Goal: Share content

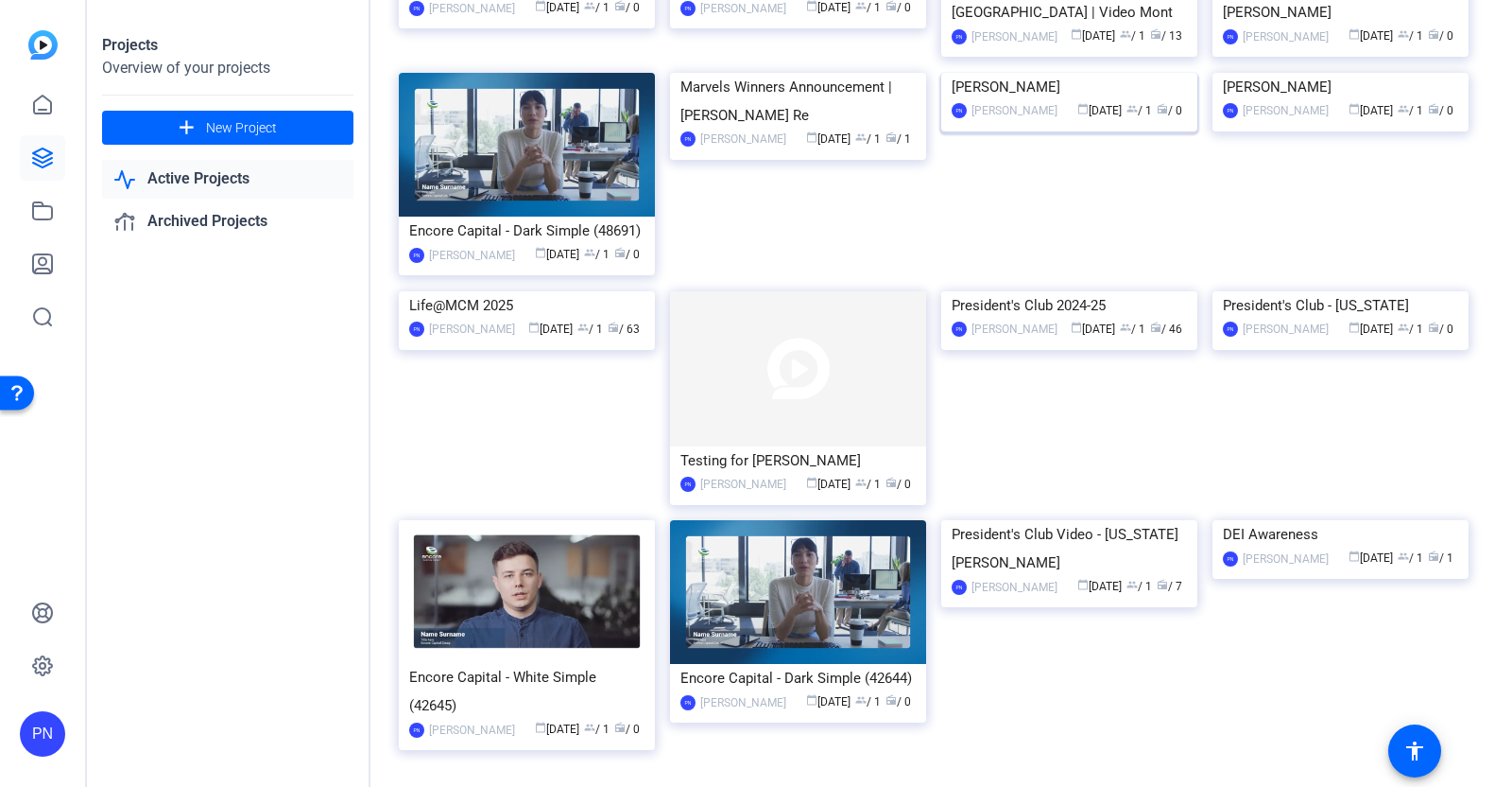
scroll to position [709, 0]
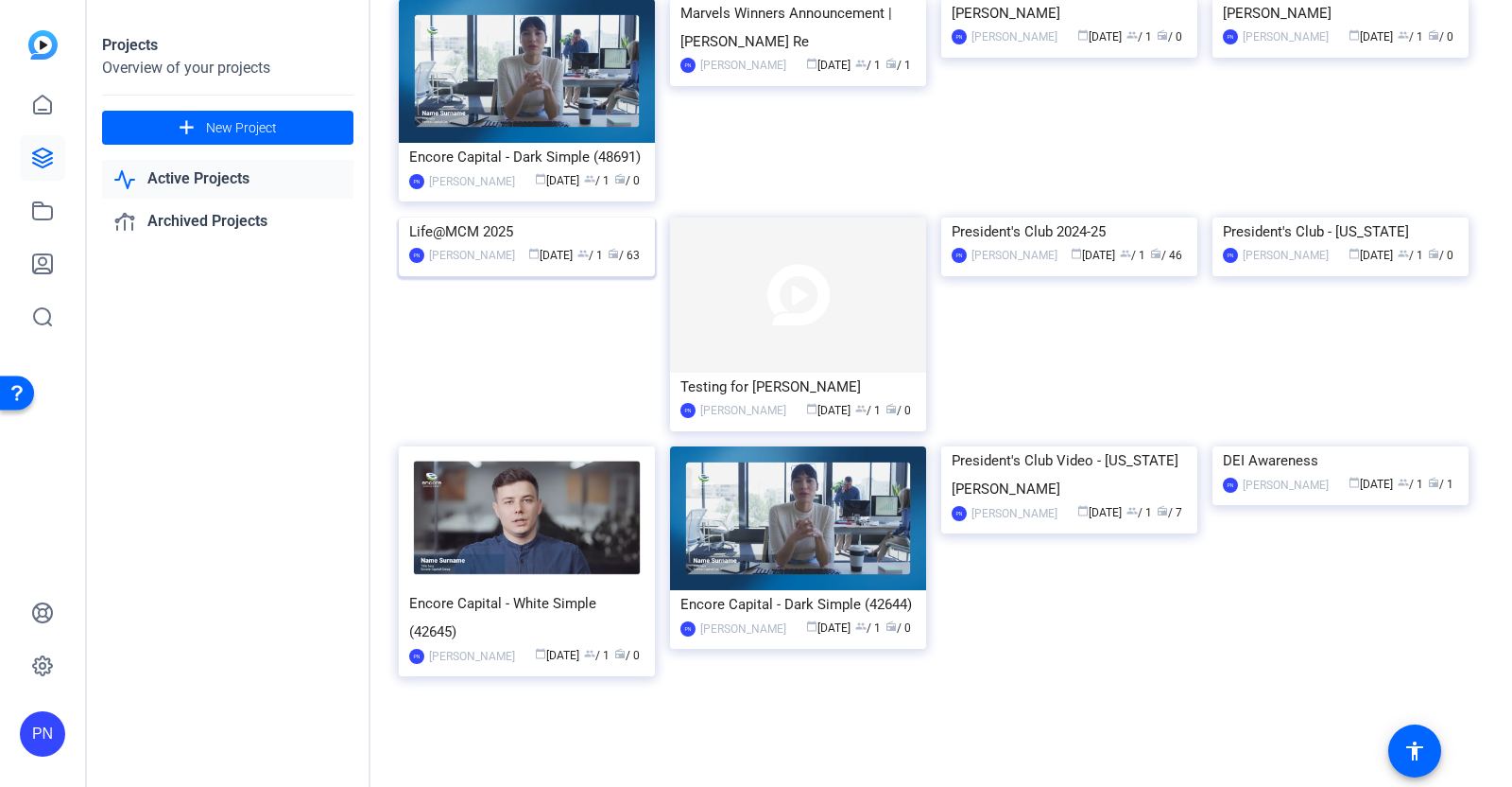
click at [571, 218] on img at bounding box center [527, 218] width 256 height 0
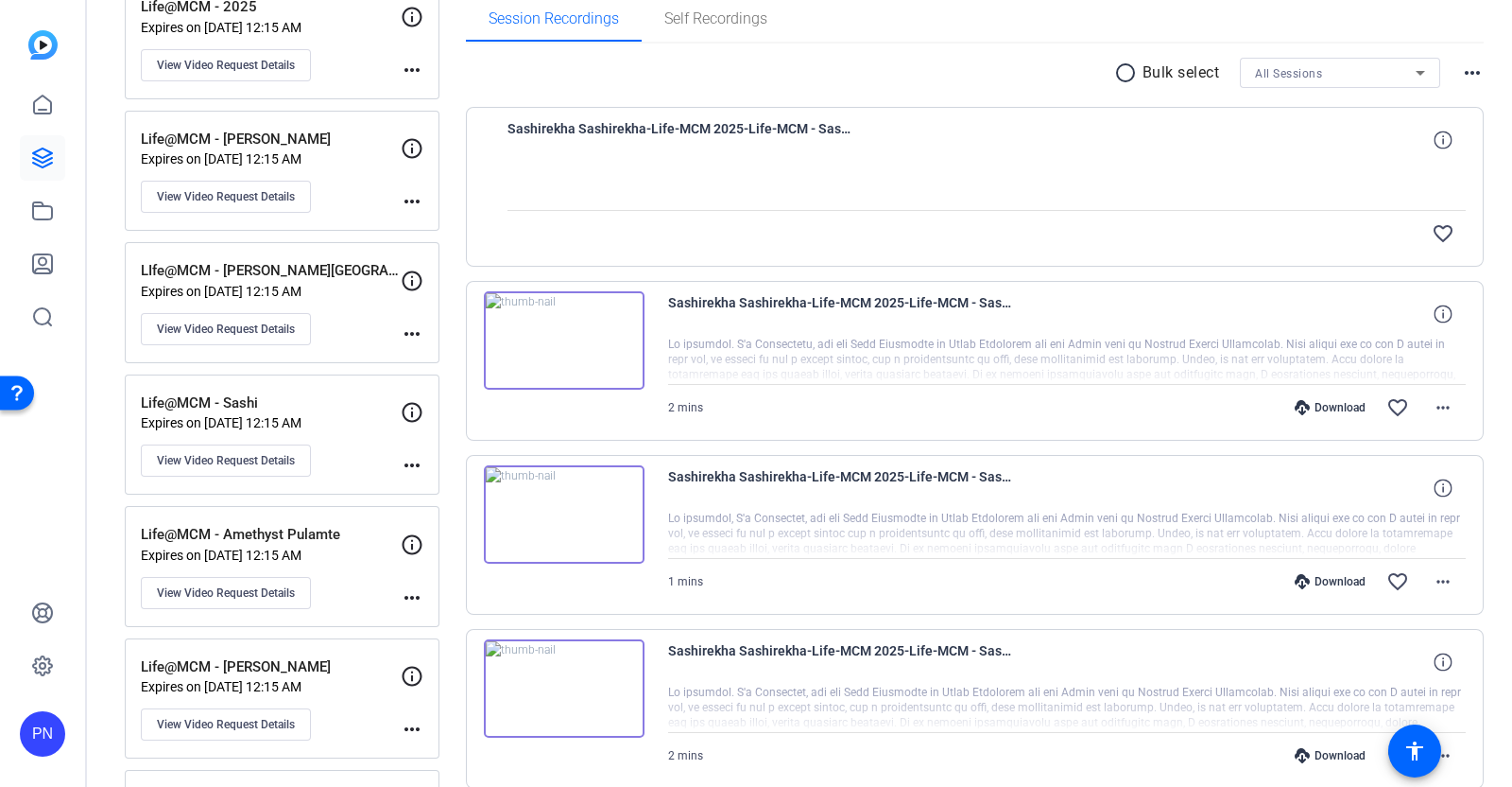
scroll to position [272, 0]
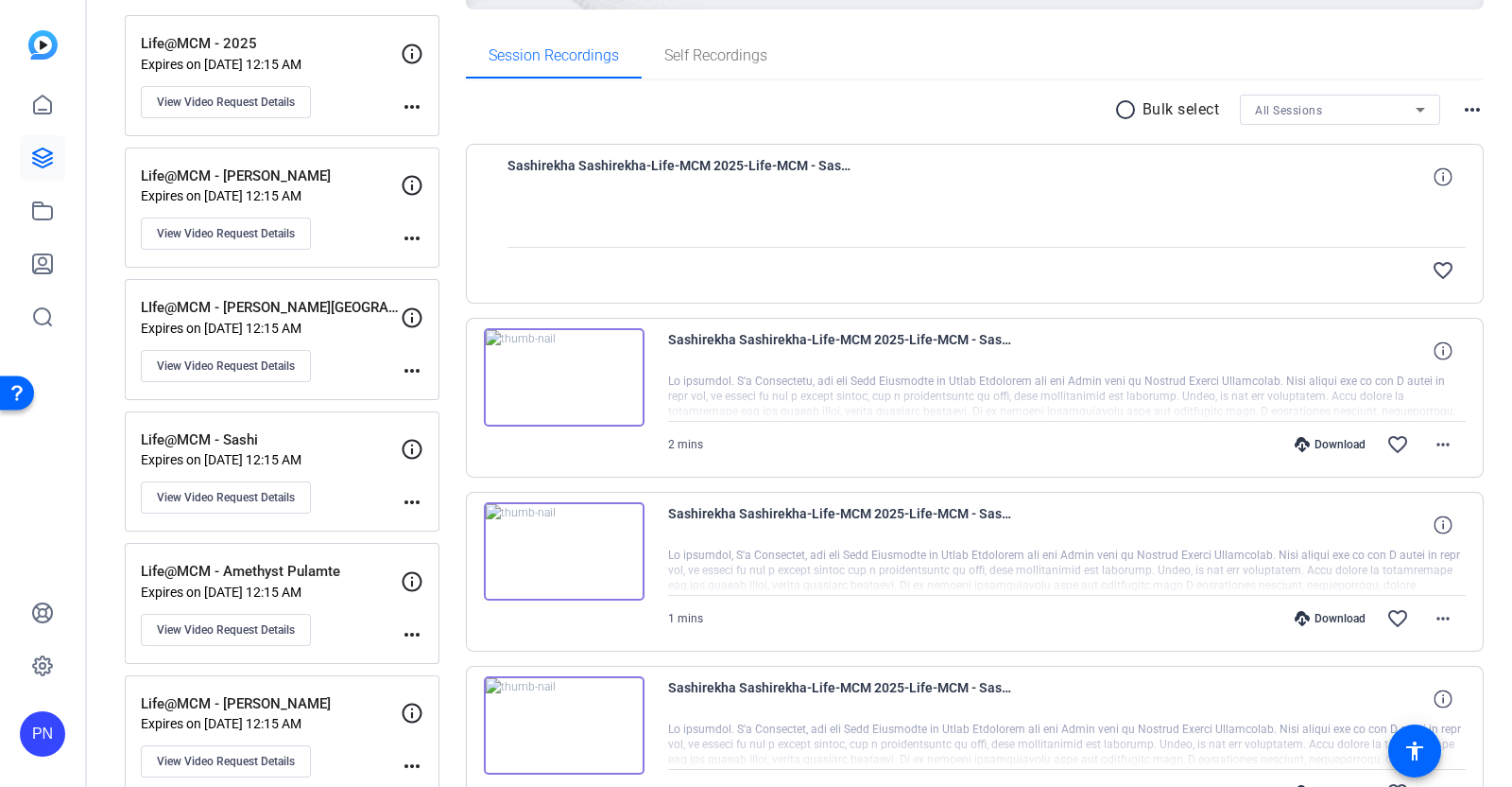
click at [412, 493] on mat-icon "more_horiz" at bounding box center [411, 501] width 23 height 23
click at [244, 501] on div at bounding box center [756, 394] width 1512 height 787
click at [245, 495] on span "View Video Request Details" at bounding box center [226, 496] width 138 height 15
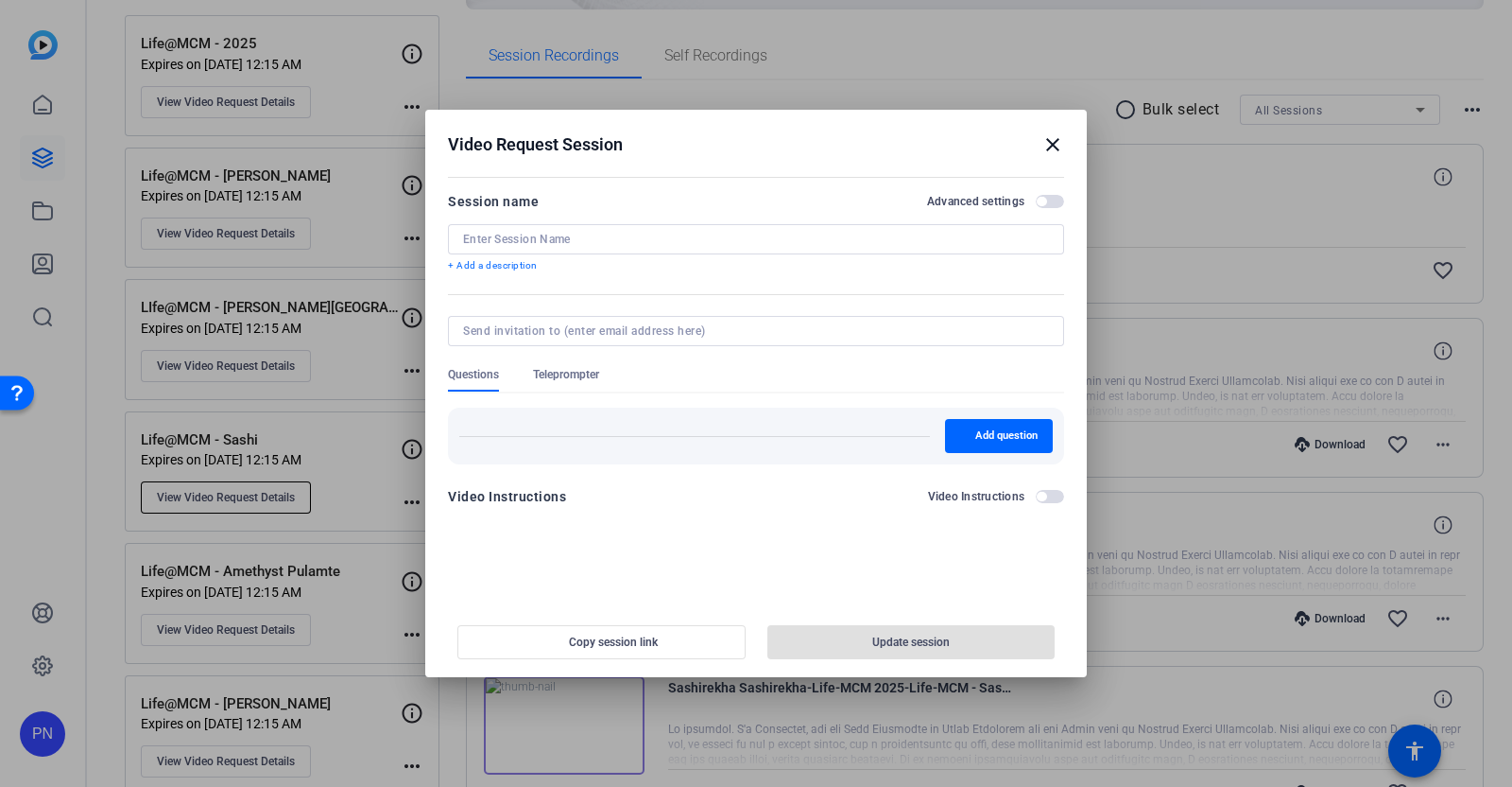
type input "Life@MCM - Sashi"
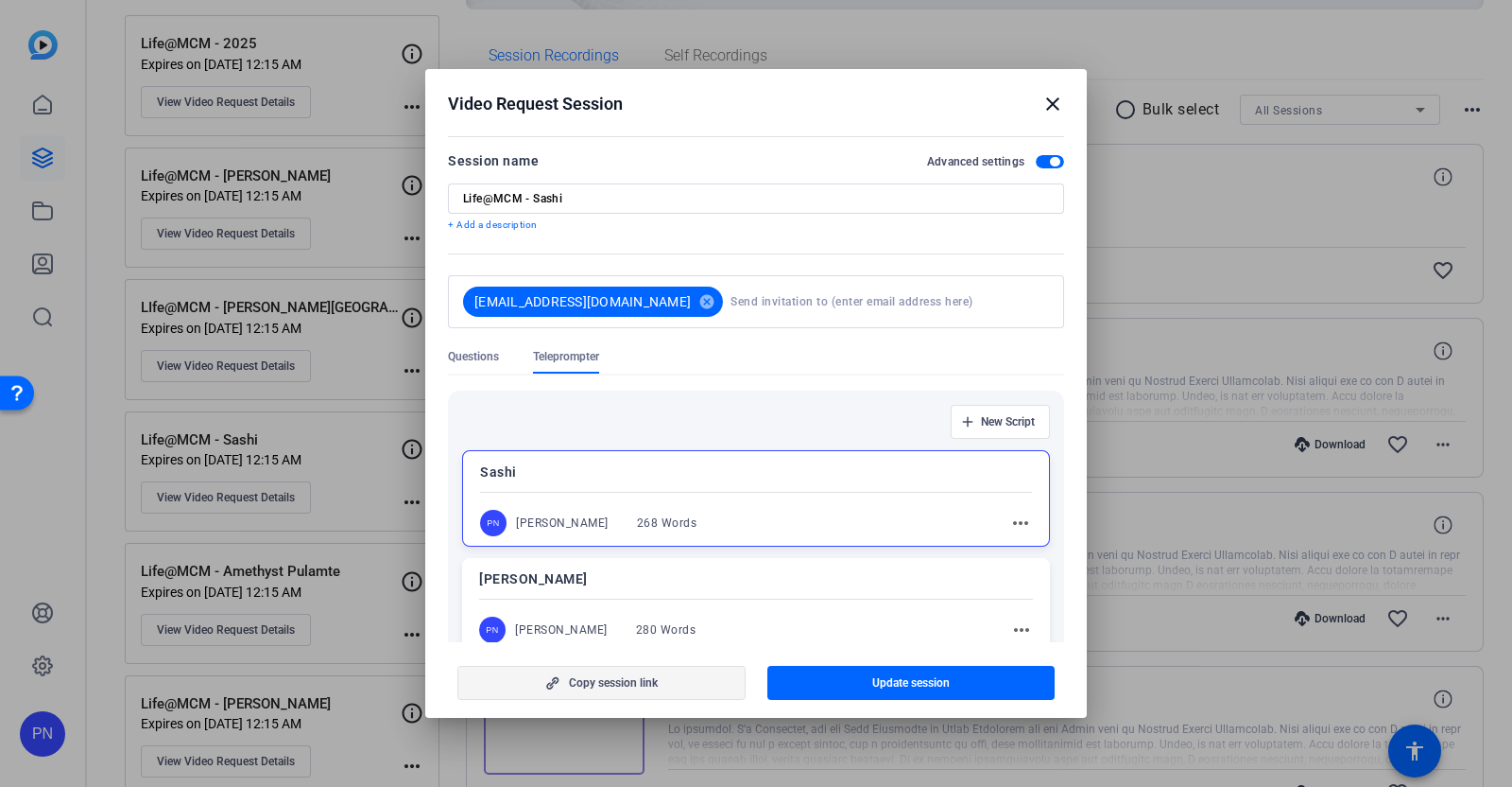
click at [618, 686] on span "Copy session link" at bounding box center [614, 682] width 89 height 15
click at [1050, 95] on mat-icon "close" at bounding box center [1052, 104] width 23 height 23
